Goal: Transaction & Acquisition: Purchase product/service

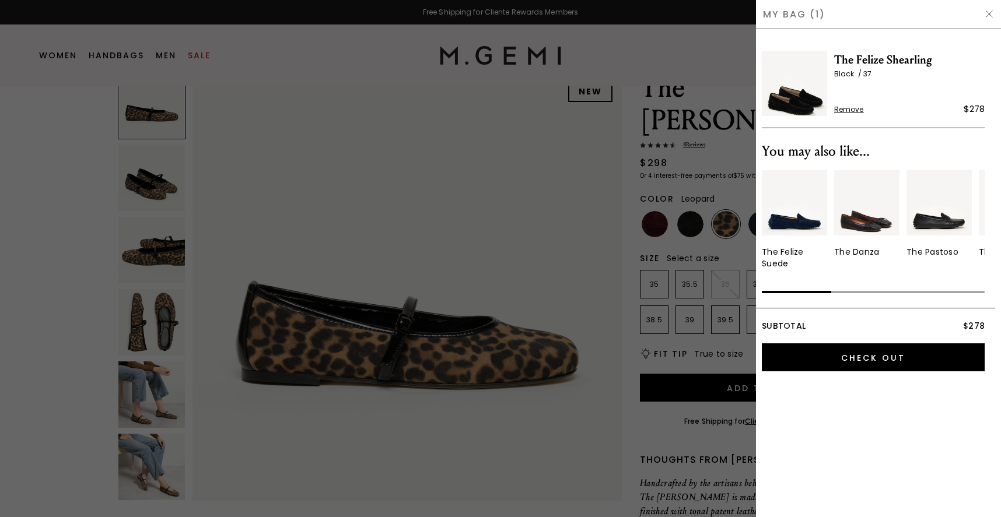
click at [871, 53] on span "The Felize Shearling" at bounding box center [909, 60] width 150 height 19
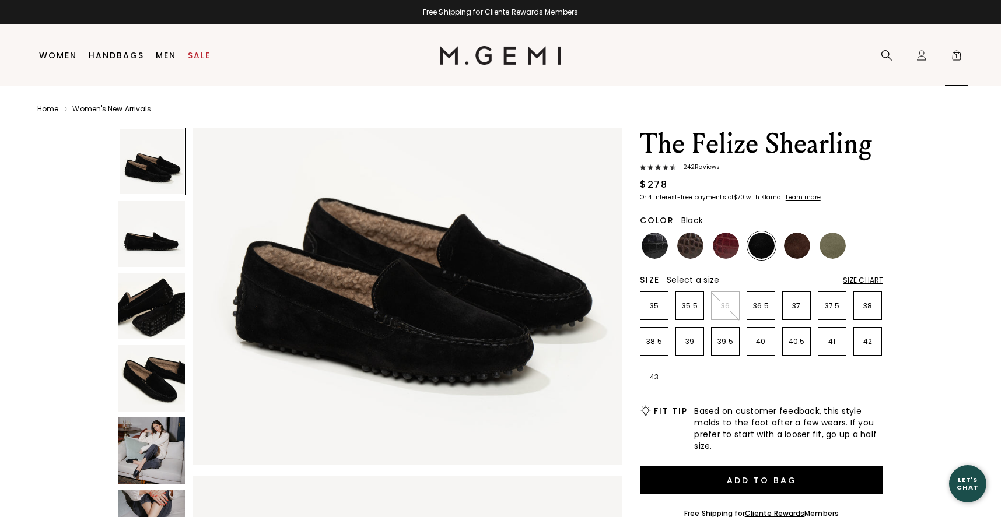
click at [956, 53] on span "1" at bounding box center [957, 58] width 12 height 12
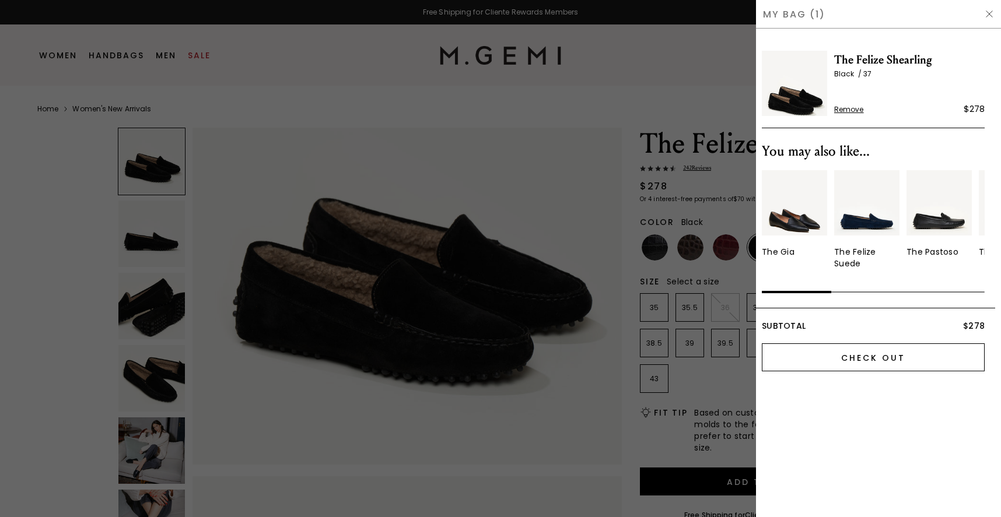
click at [878, 362] on input "Check Out" at bounding box center [873, 358] width 223 height 28
